Goal: Task Accomplishment & Management: Complete application form

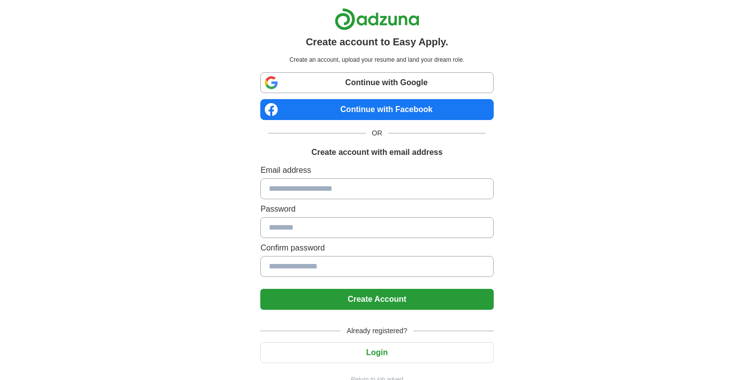
click at [361, 195] on input at bounding box center [376, 188] width 233 height 21
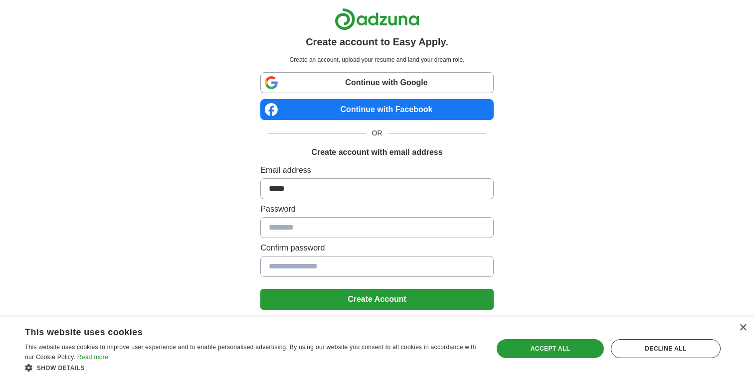
type input "**********"
click at [371, 292] on button "Create Account" at bounding box center [376, 299] width 233 height 21
